Goal: Information Seeking & Learning: Learn about a topic

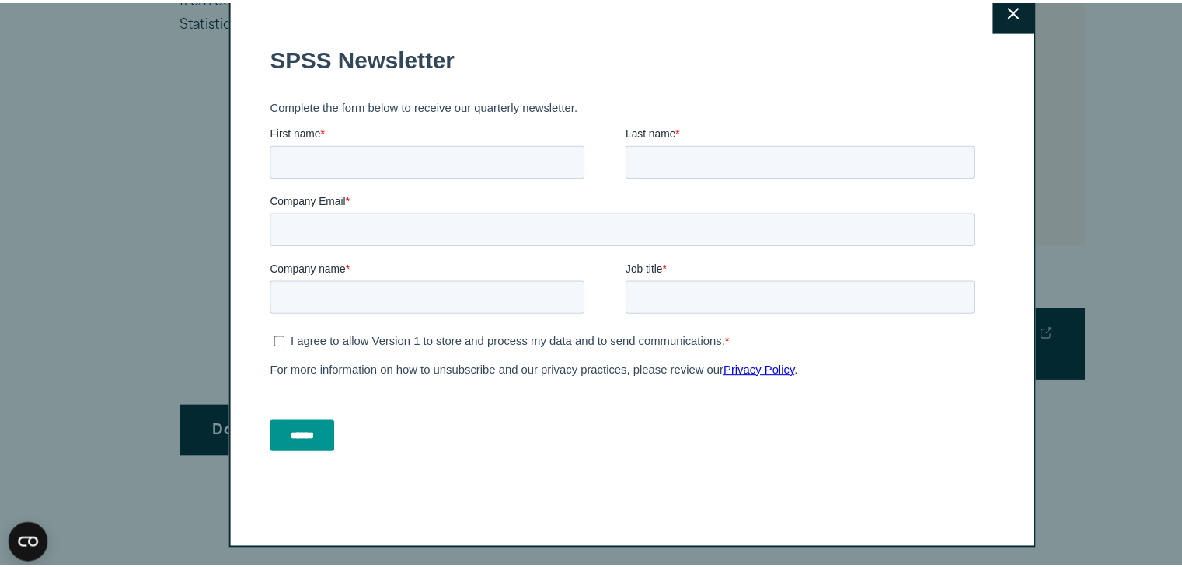
scroll to position [935, 0]
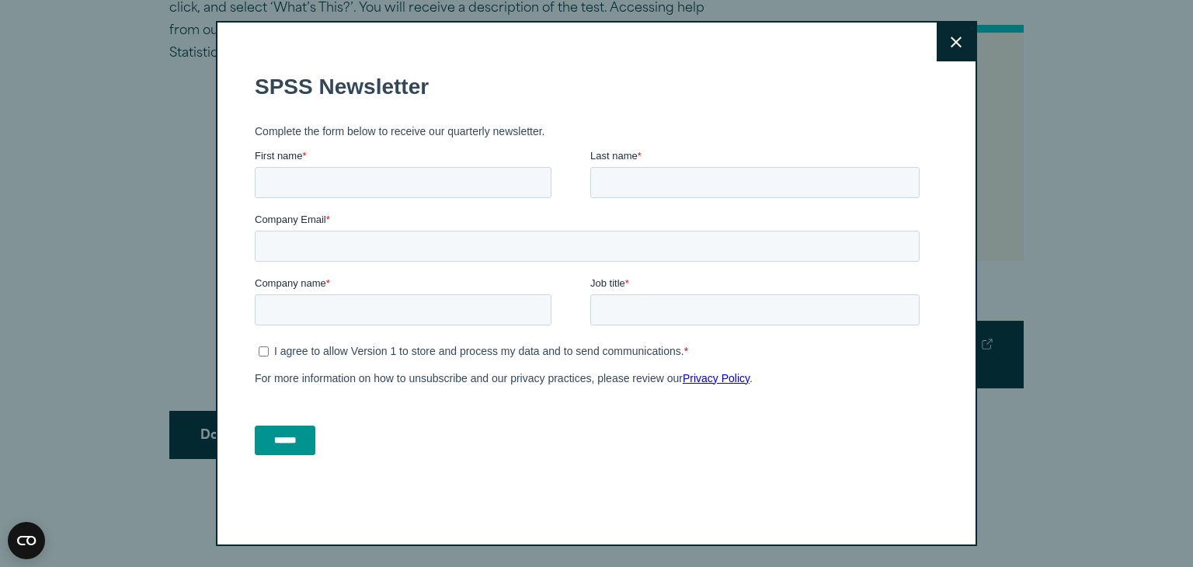
click at [949, 51] on button "Close" at bounding box center [956, 42] width 39 height 39
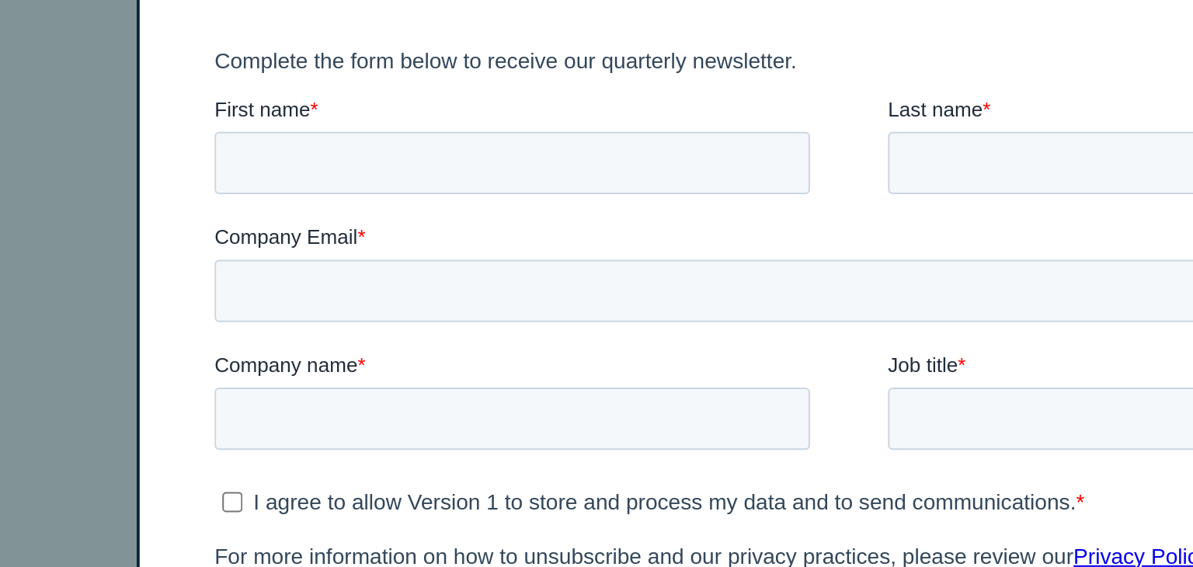
click at [156, 163] on div "Close" at bounding box center [596, 283] width 1193 height 567
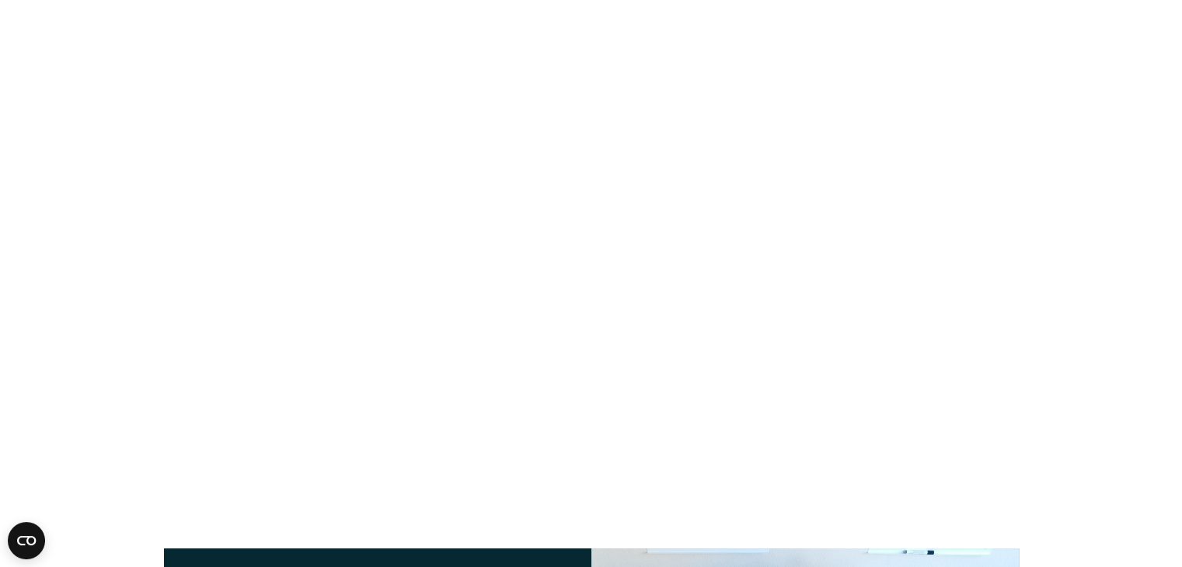
scroll to position [1357, 0]
